Goal: Find contact information: Find contact information

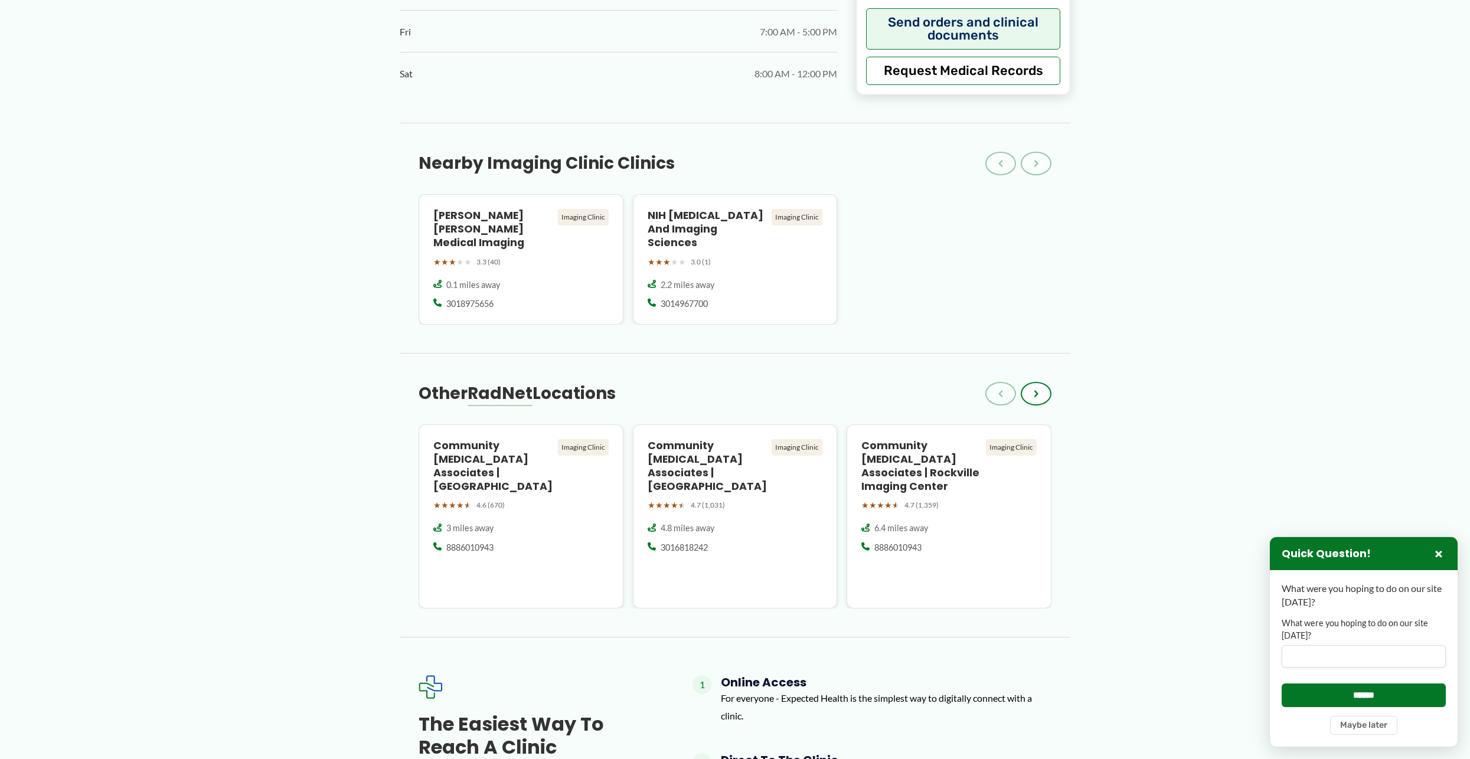
scroll to position [1181, 0]
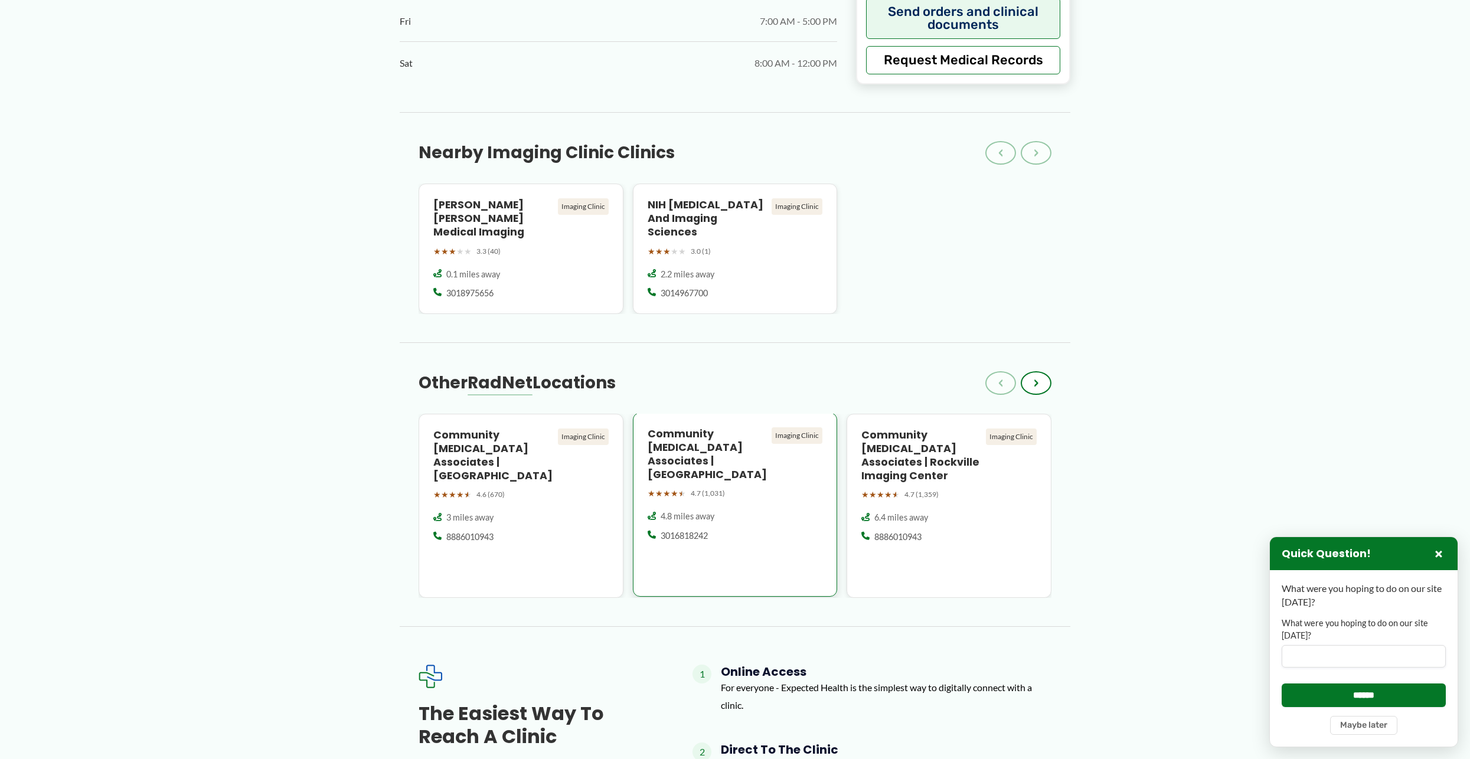
click at [668, 530] on span "3016818242" at bounding box center [684, 536] width 47 height 12
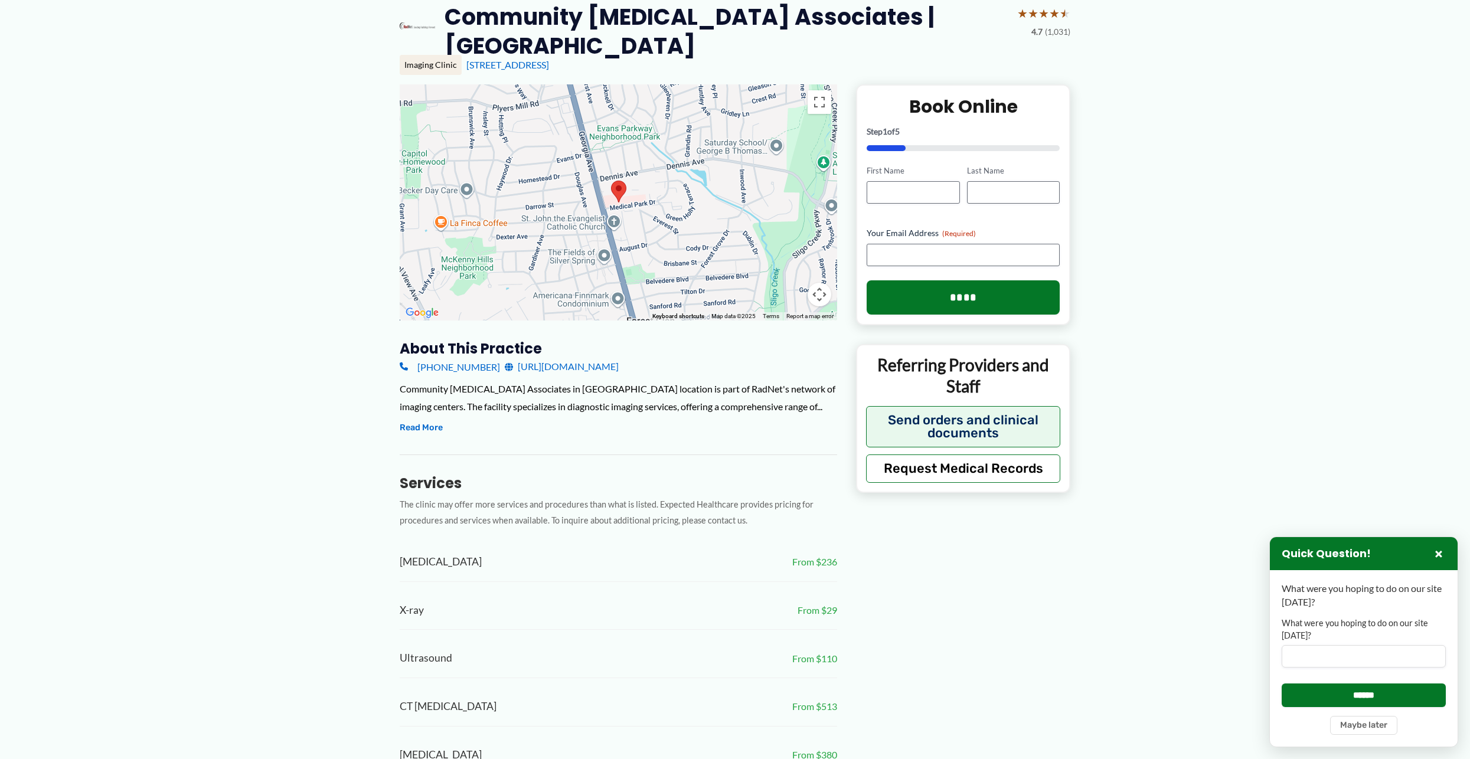
scroll to position [118, 0]
